Goal: Task Accomplishment & Management: Use online tool/utility

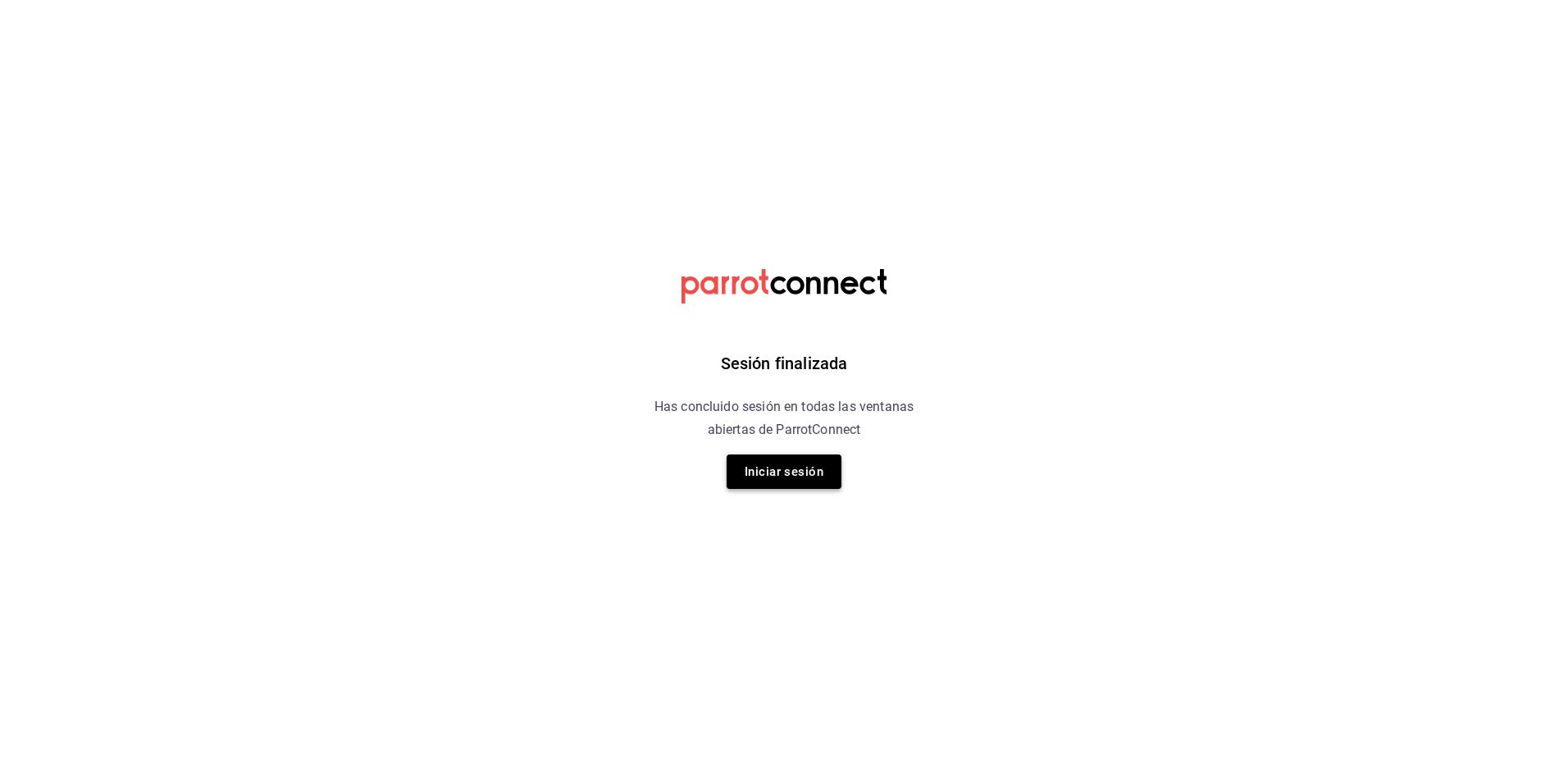
click at [758, 478] on button "Iniciar sesión" at bounding box center [784, 472] width 114 height 34
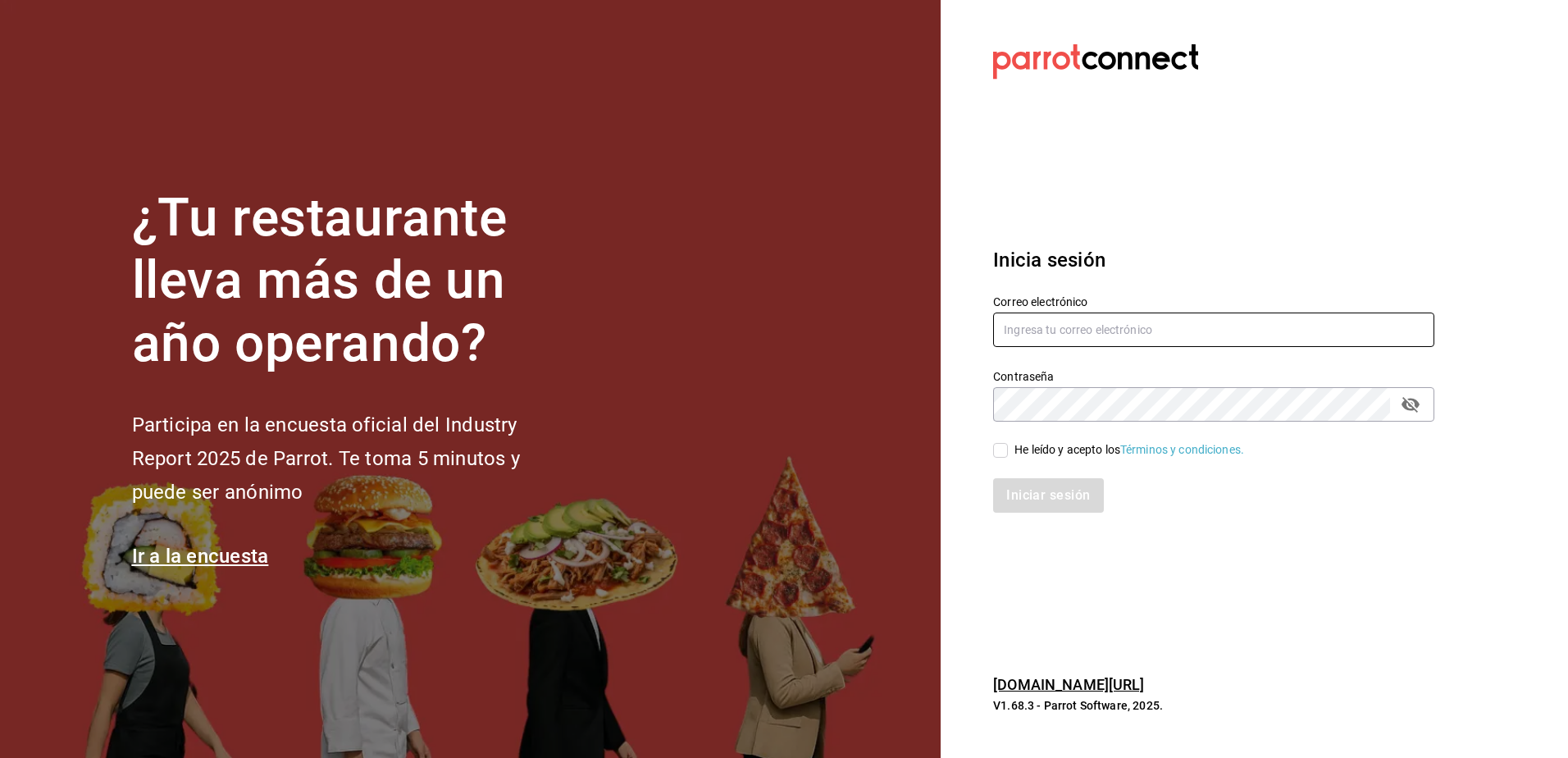
type input "rh.wymx@gmail.com"
click at [1001, 449] on input "He leído y acepto los Términos y condiciones." at bounding box center [1000, 450] width 15 height 15
checkbox input "true"
click at [1021, 488] on button "Iniciar sesión" at bounding box center [1049, 496] width 112 height 34
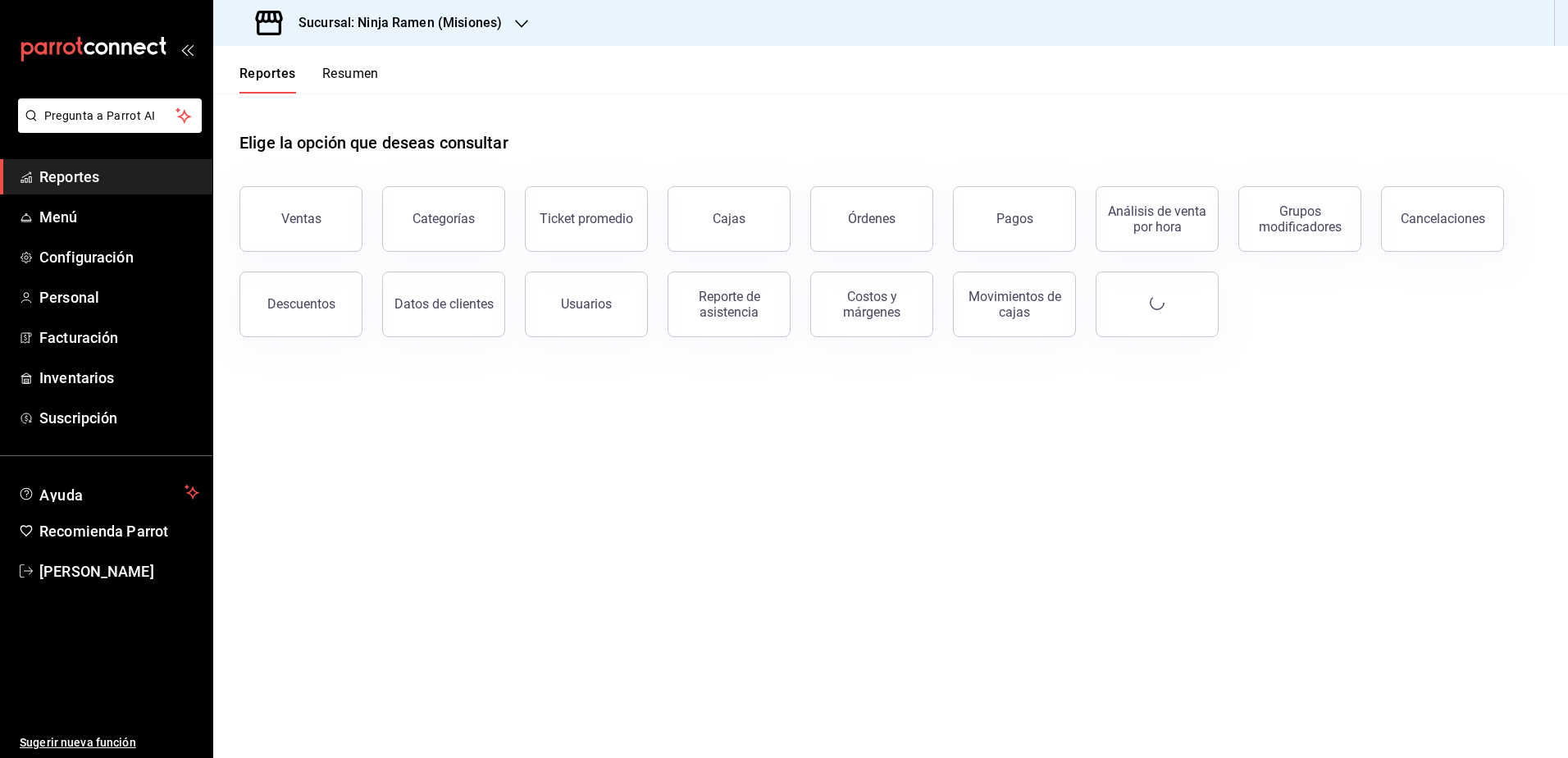
click at [449, 32] on h3 "Sucursal: Ninja Ramen (Misiones)" at bounding box center [393, 22] width 216 height 20
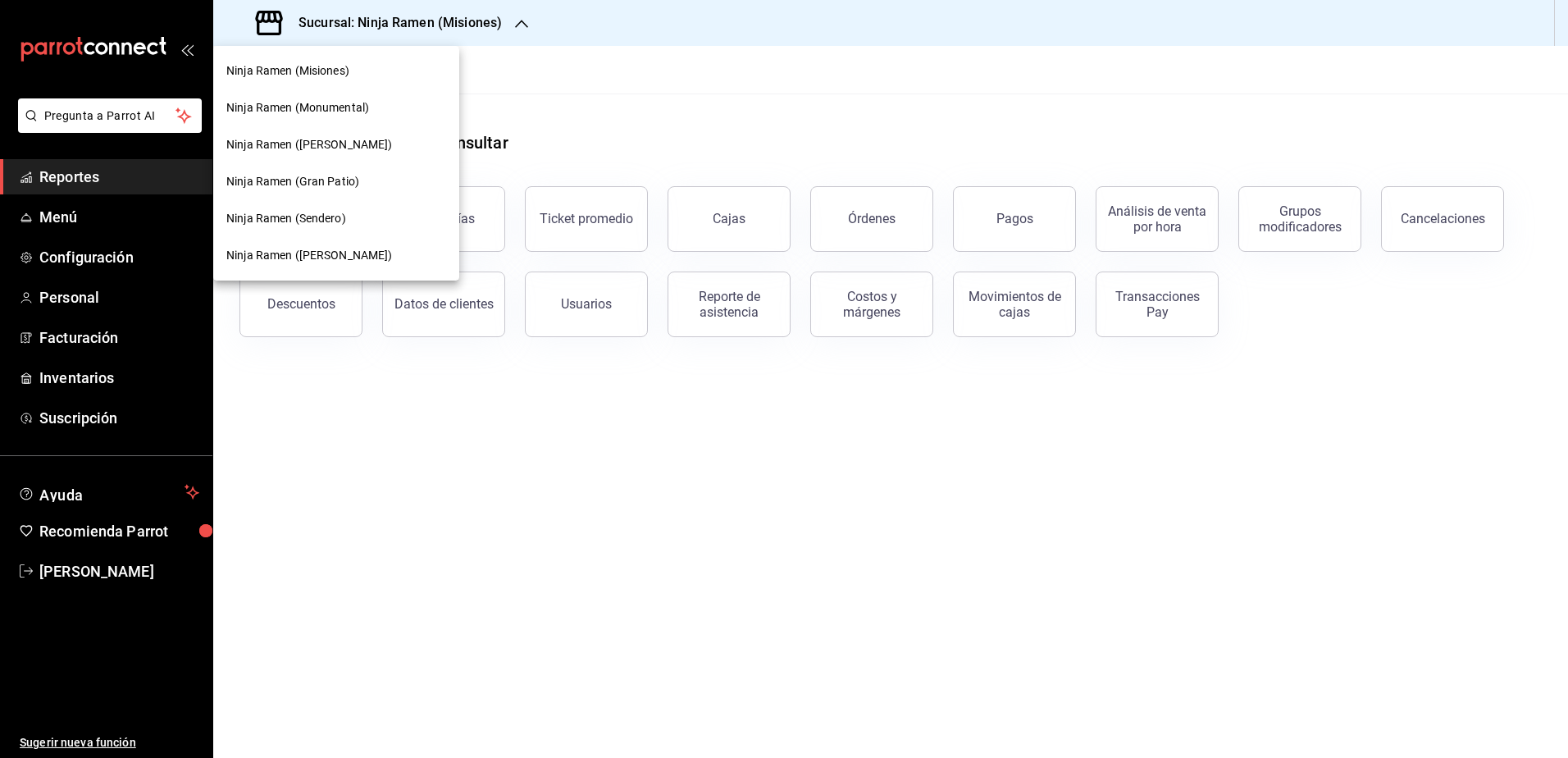
click at [354, 183] on span "Ninja Ramen (Gran Patio)" at bounding box center [293, 182] width 133 height 17
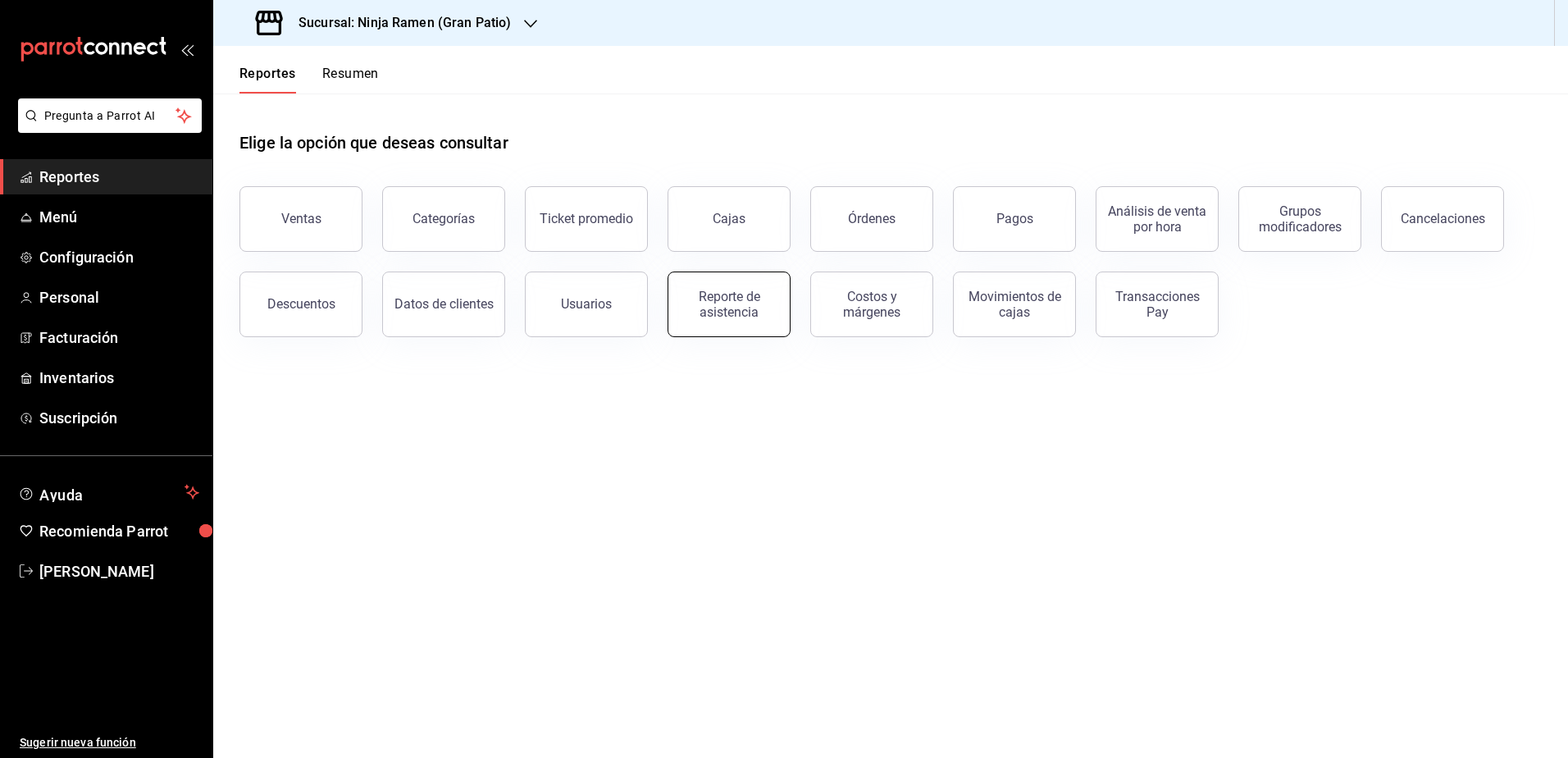
click at [721, 303] on div "Reporte de asistencia" at bounding box center [728, 304] width 102 height 31
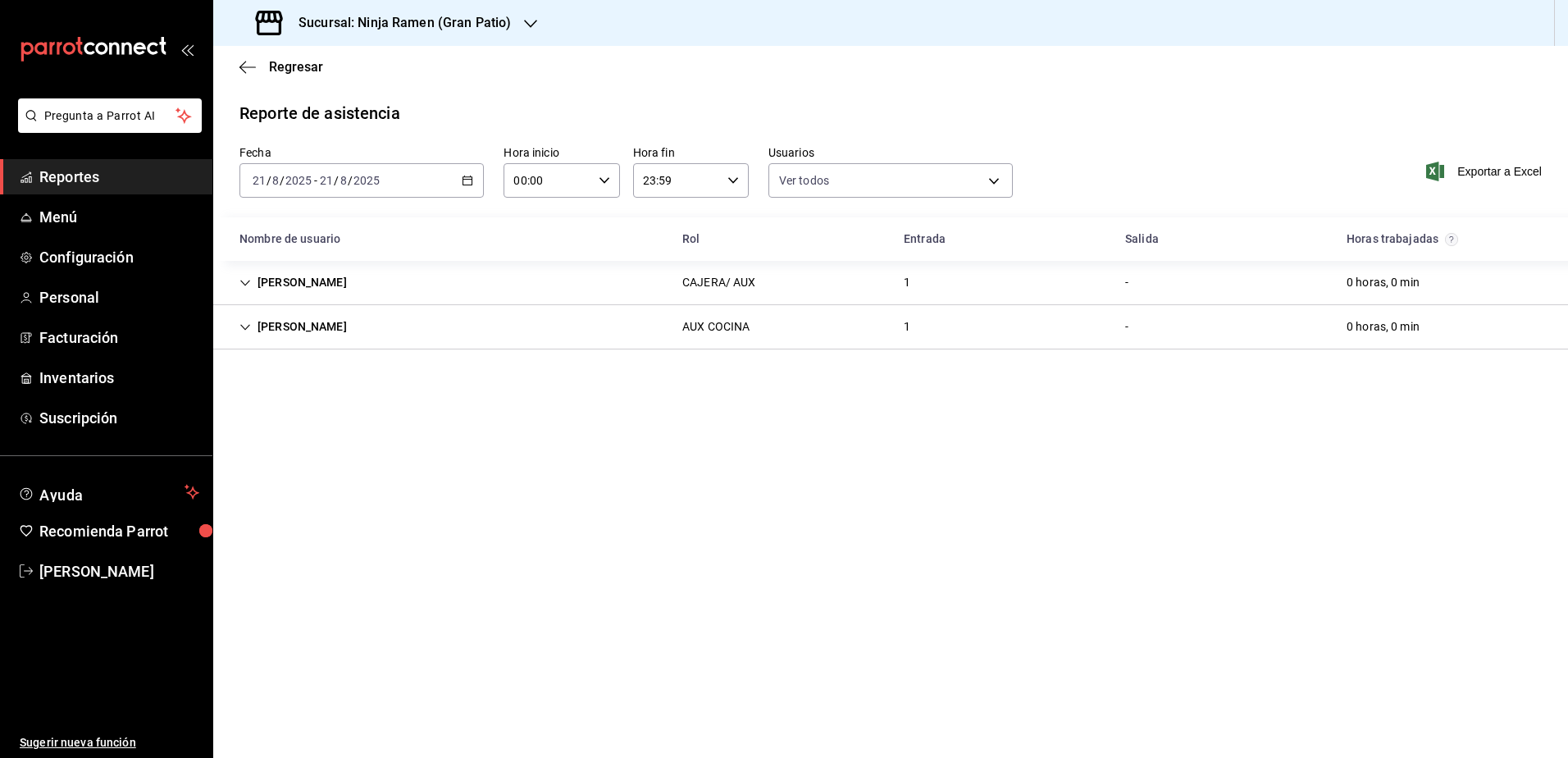
click at [502, 31] on h3 "Sucursal: Ninja Ramen (Gran Patio)" at bounding box center [398, 22] width 225 height 20
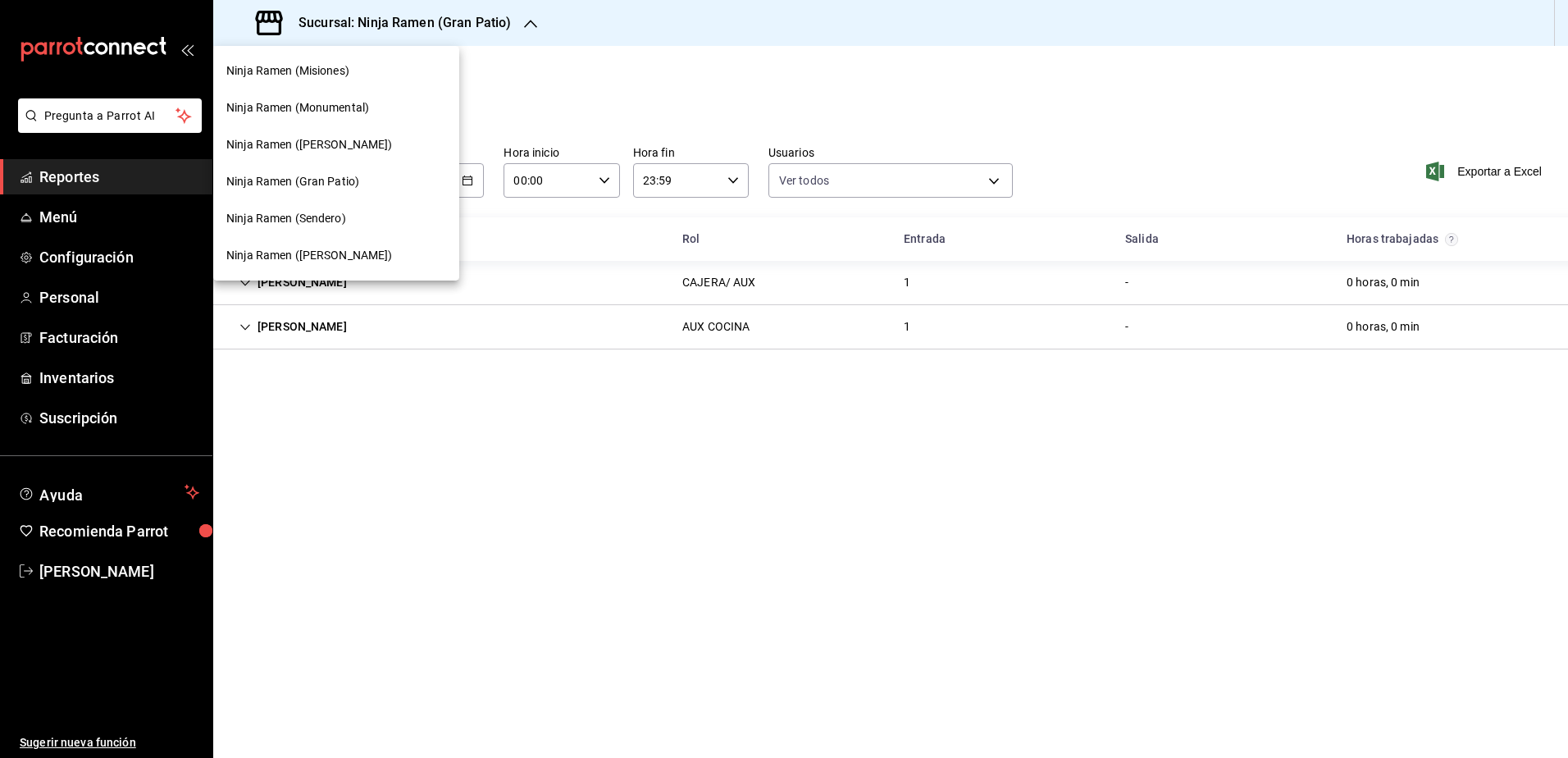
click at [336, 110] on span "Ninja Ramen (Monumental)" at bounding box center [297, 108] width 143 height 17
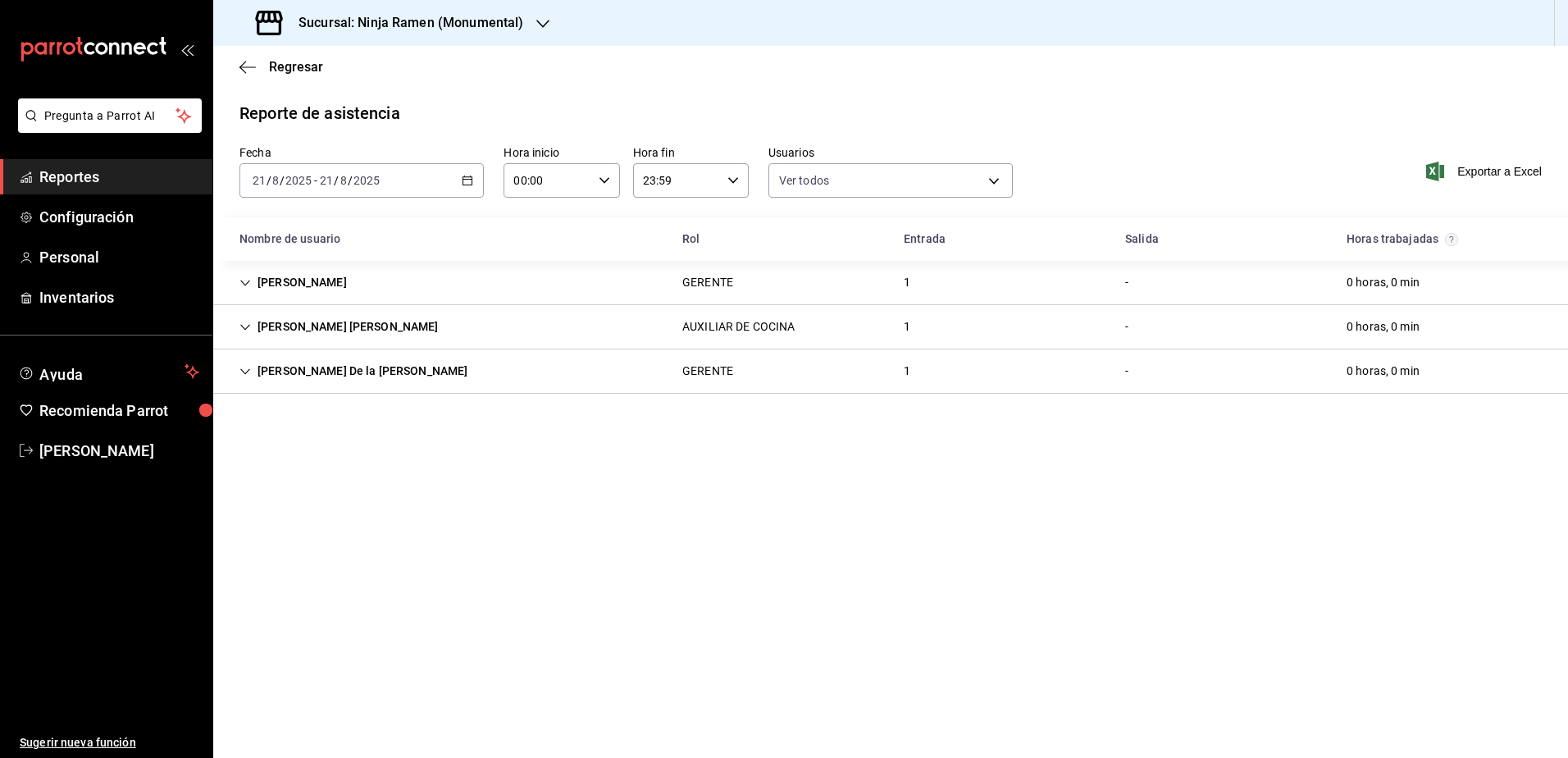
click at [250, 368] on icon "Cell" at bounding box center [244, 371] width 11 height 11
click at [245, 287] on icon "Cell" at bounding box center [244, 283] width 11 height 11
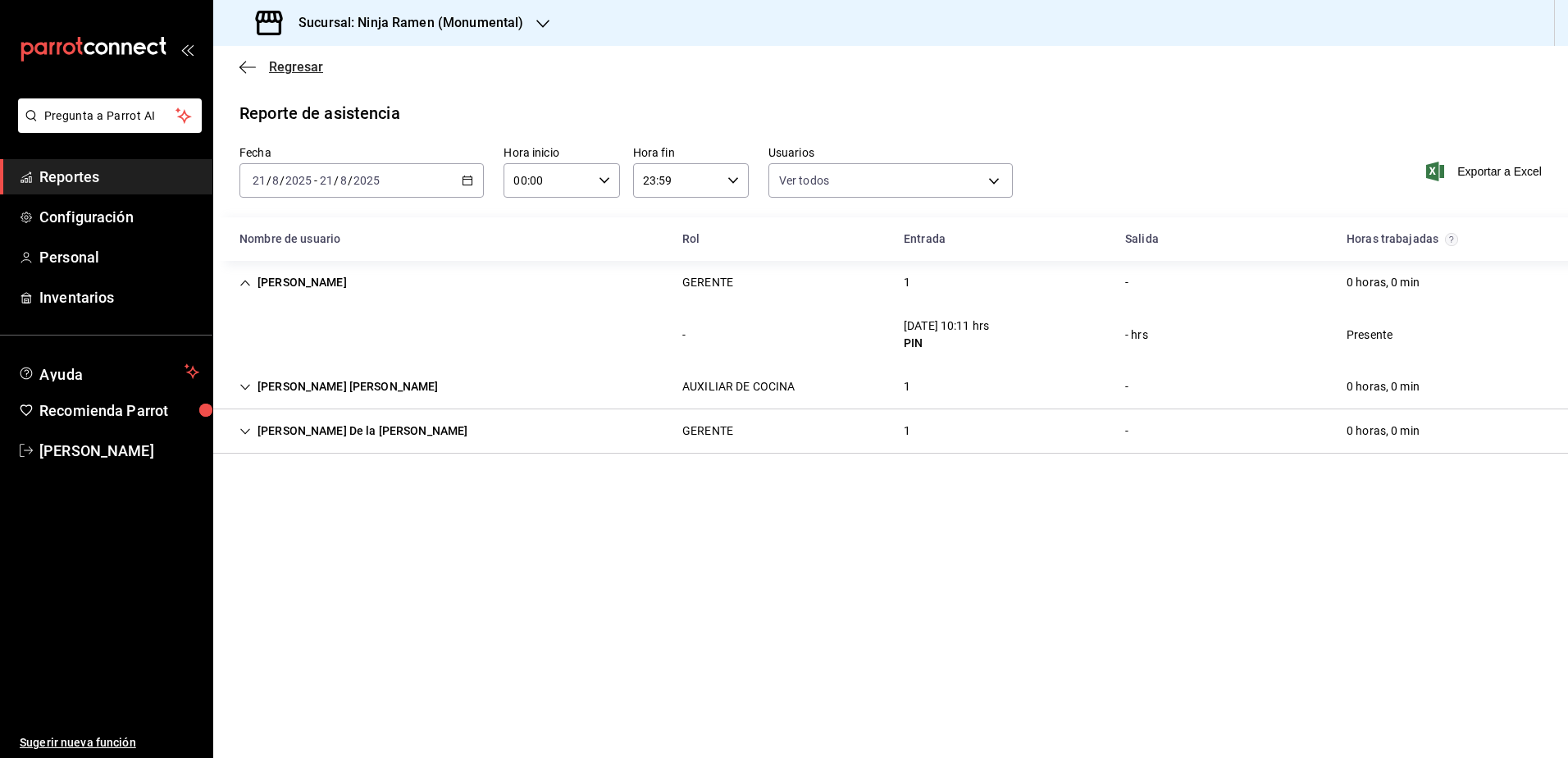
click at [241, 66] on icon "button" at bounding box center [243, 67] width 7 height 12
